Goal: Task Accomplishment & Management: Manage account settings

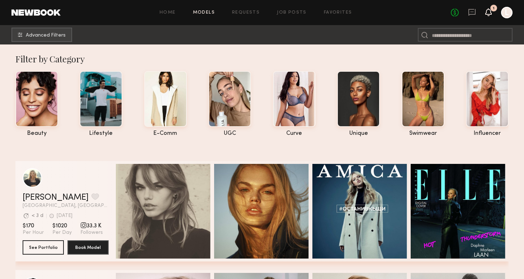
click at [490, 9] on icon at bounding box center [489, 11] width 6 height 5
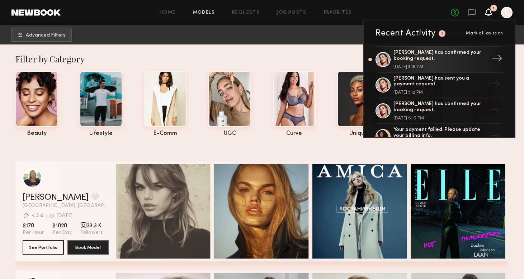
click at [405, 52] on div "Chelsey M. has confirmed your booking request." at bounding box center [440, 56] width 93 height 12
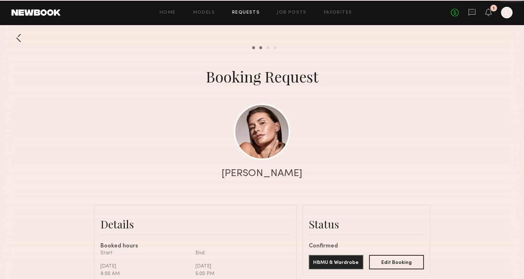
scroll to position [560, 0]
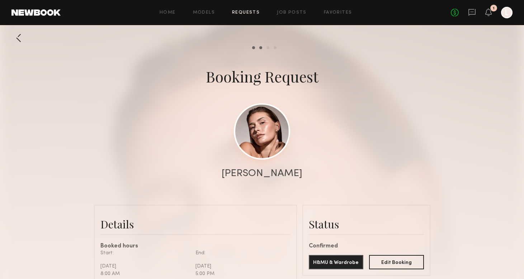
click at [251, 140] on link at bounding box center [262, 131] width 56 height 56
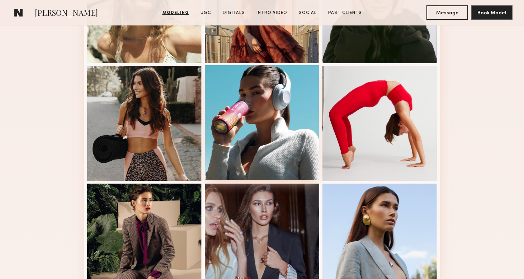
scroll to position [501, 0]
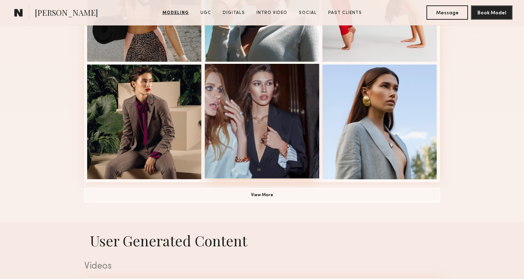
click at [258, 126] on div at bounding box center [262, 121] width 115 height 115
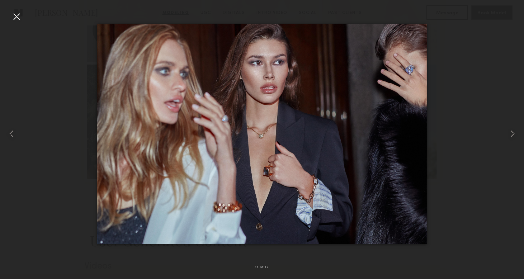
click at [468, 60] on div at bounding box center [262, 133] width 524 height 245
click at [21, 19] on div at bounding box center [16, 16] width 11 height 11
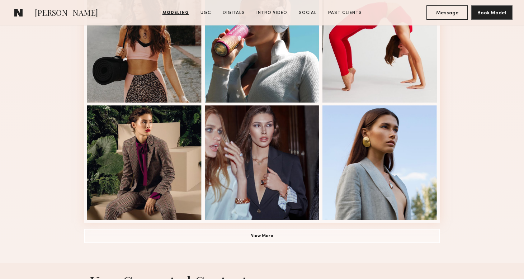
scroll to position [0, 0]
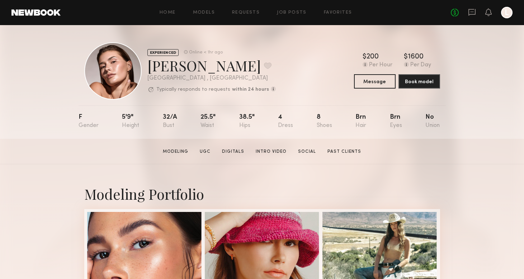
click at [269, 190] on div "Modeling Portfolio" at bounding box center [262, 193] width 356 height 19
click at [42, 77] on div "EXPERIENCED Online < 1hr ago [PERSON_NAME] Favorite [GEOGRAPHIC_DATA] , [GEOGRA…" at bounding box center [262, 82] width 524 height 114
